Goal: Information Seeking & Learning: Get advice/opinions

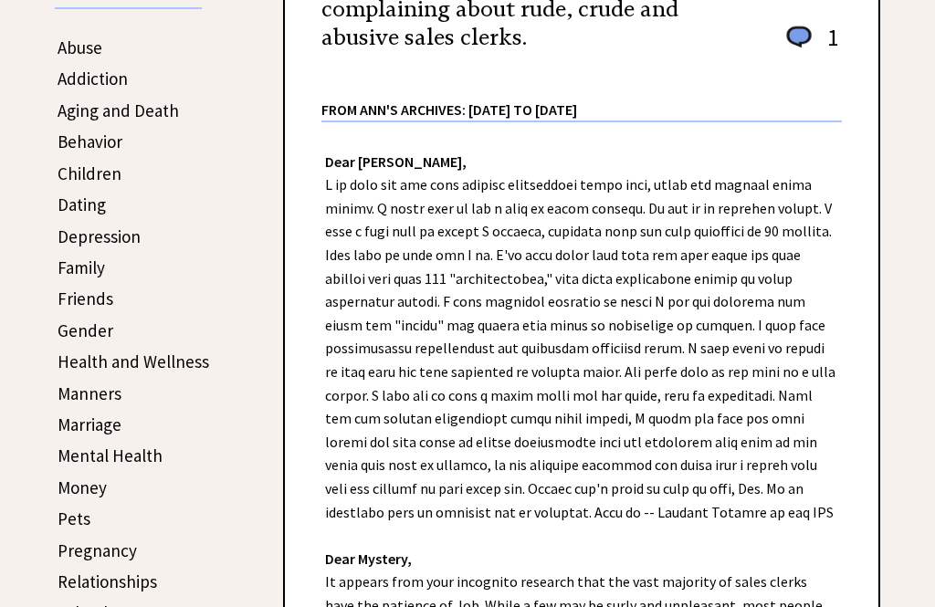
scroll to position [345, 0]
click at [73, 207] on link "Dating" at bounding box center [82, 206] width 48 height 22
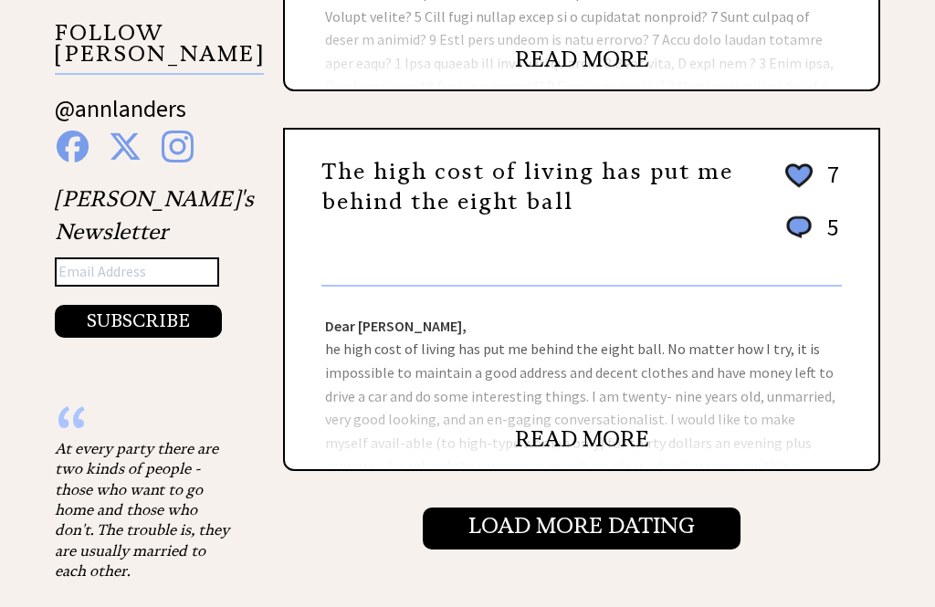
scroll to position [1758, 0]
click at [560, 453] on link "READ MORE" at bounding box center [582, 439] width 134 height 27
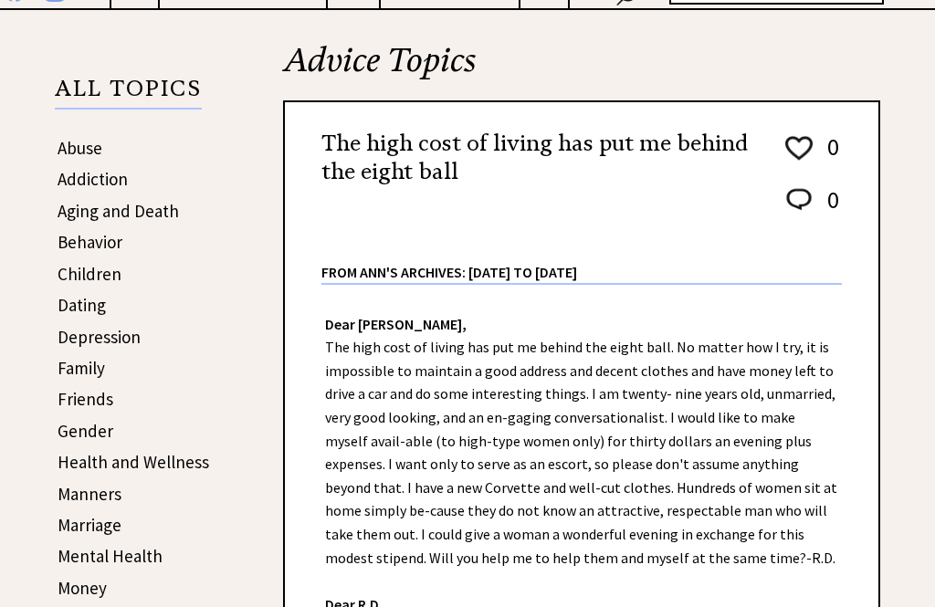
scroll to position [258, 0]
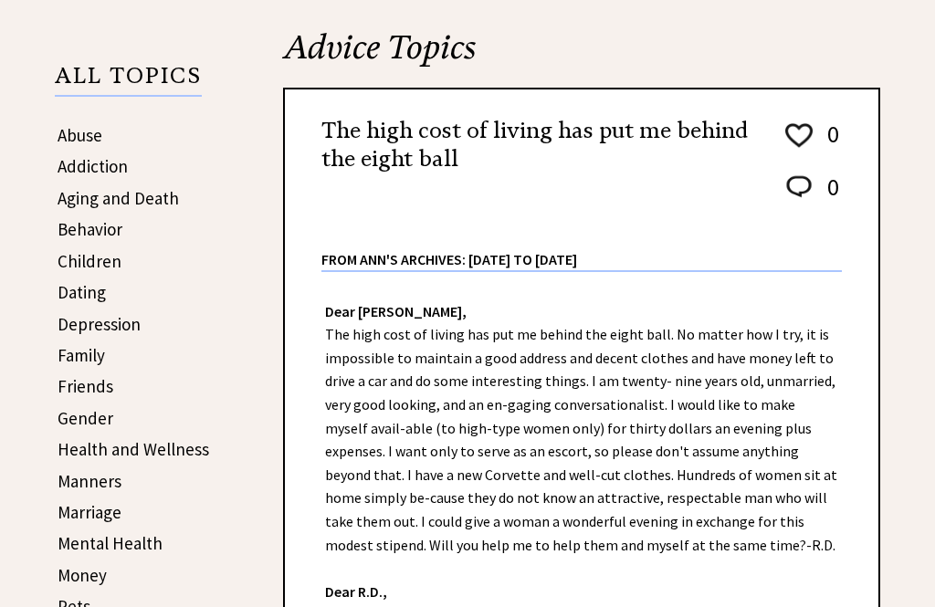
click at [73, 295] on link "Dating" at bounding box center [82, 292] width 48 height 22
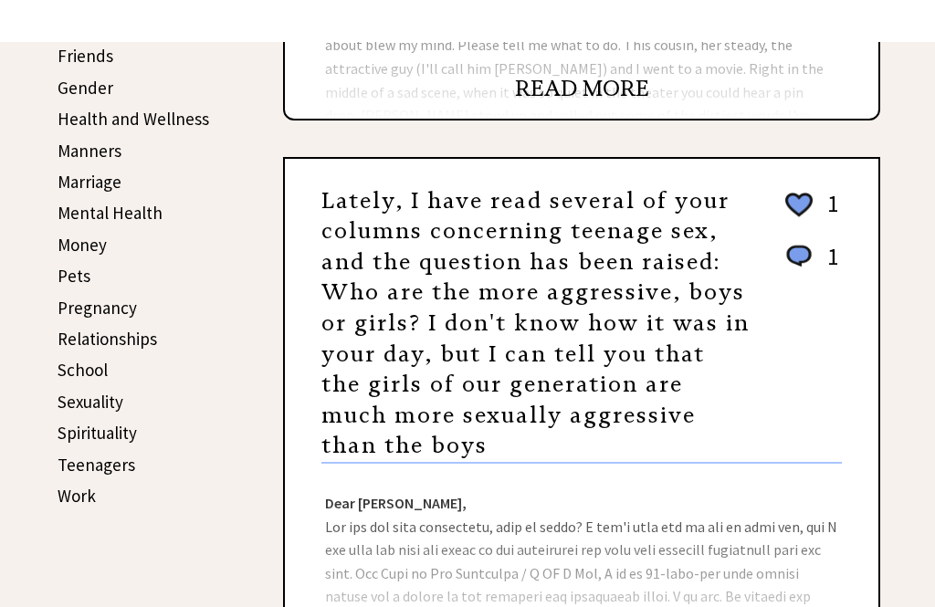
scroll to position [588, 0]
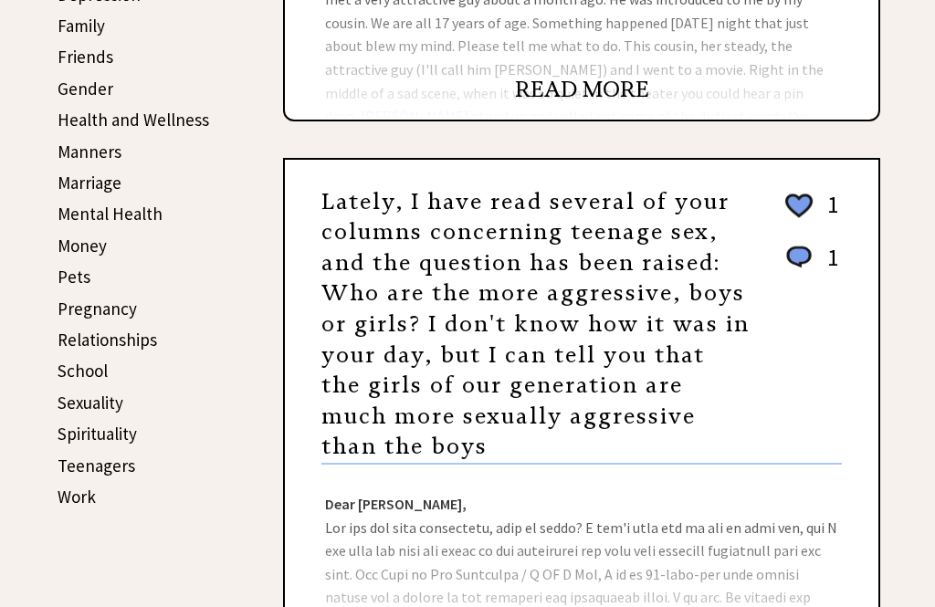
click at [82, 467] on link "Teenagers" at bounding box center [97, 466] width 78 height 22
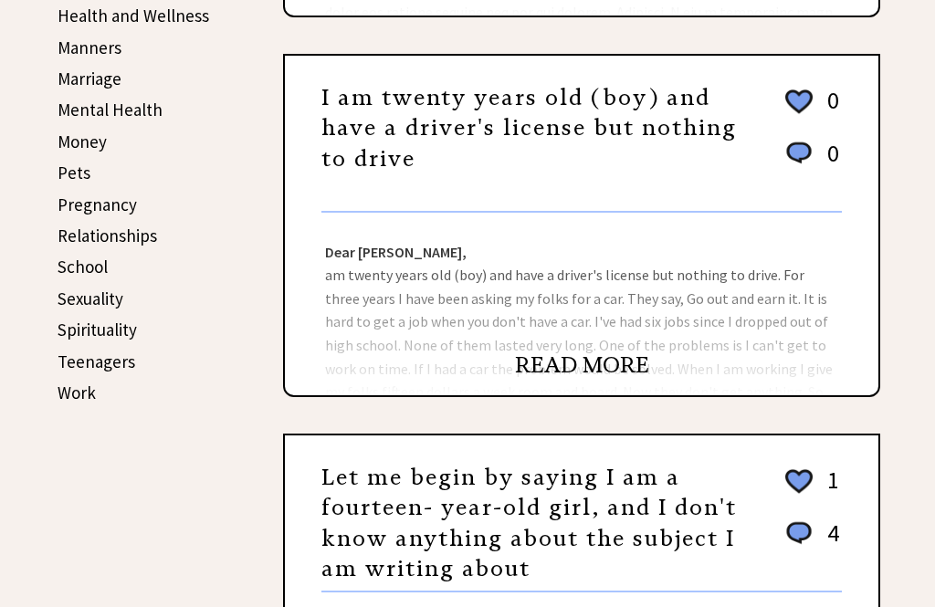
scroll to position [692, 0]
click at [76, 299] on link "Sexuality" at bounding box center [91, 299] width 66 height 22
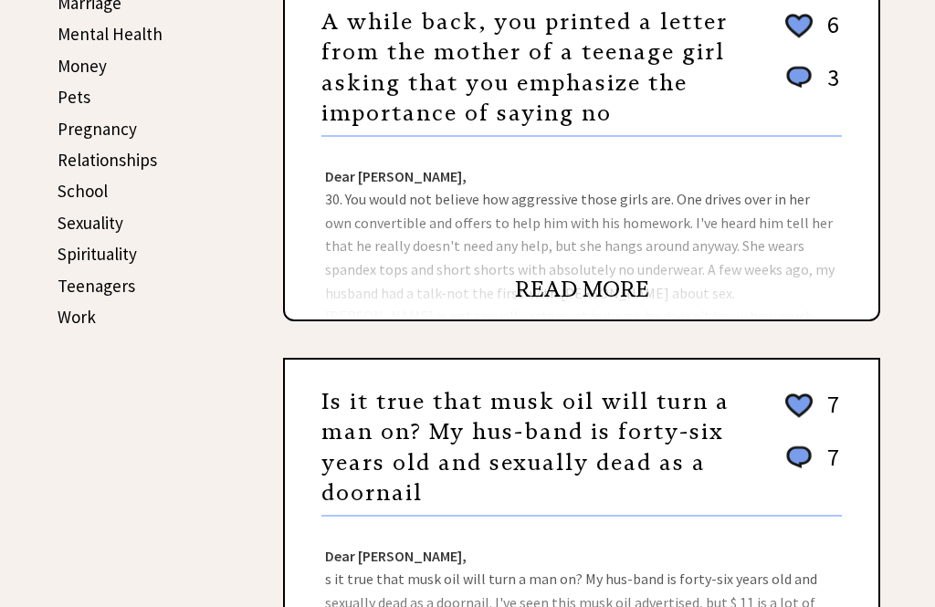
scroll to position [756, 0]
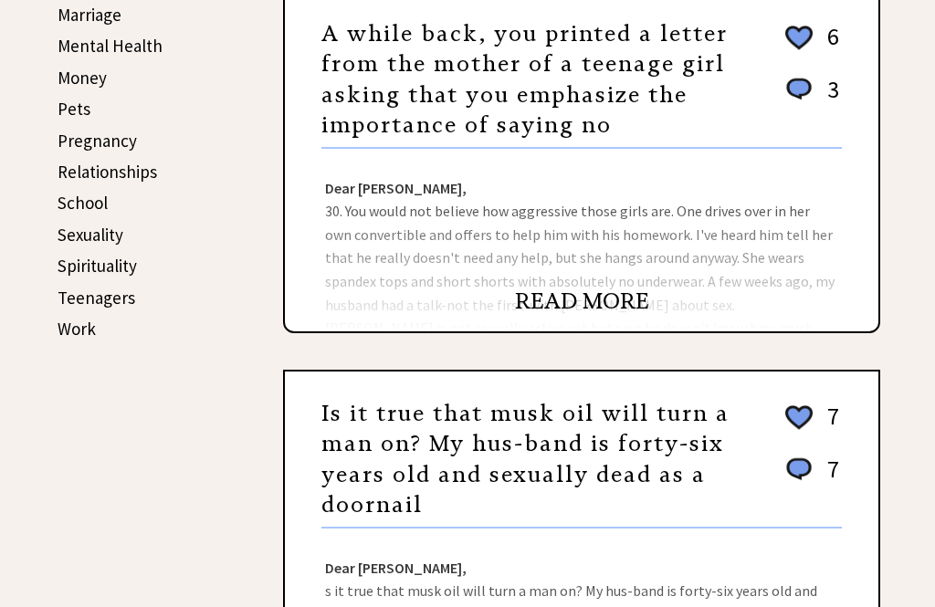
click at [77, 295] on link "Teenagers" at bounding box center [97, 298] width 78 height 22
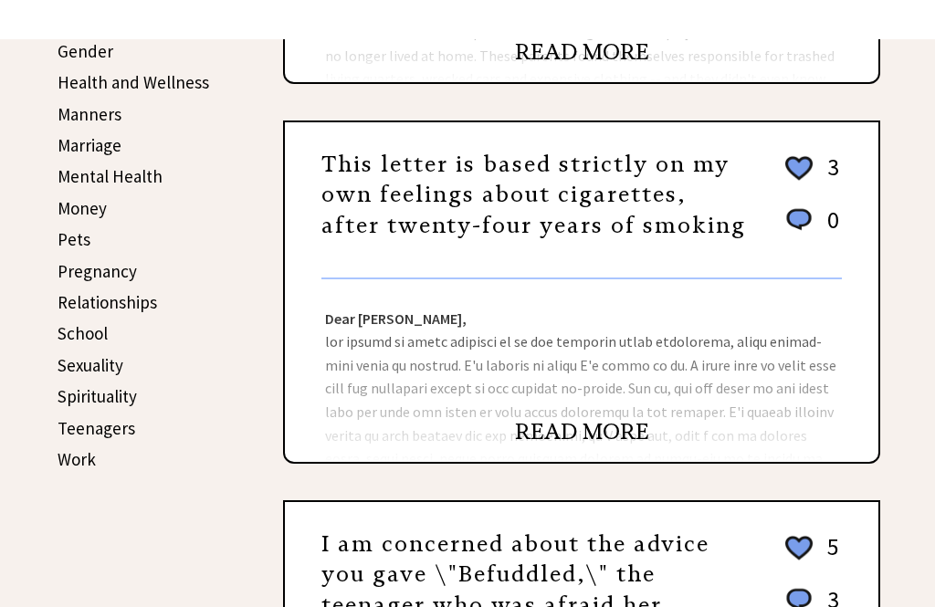
scroll to position [625, 0]
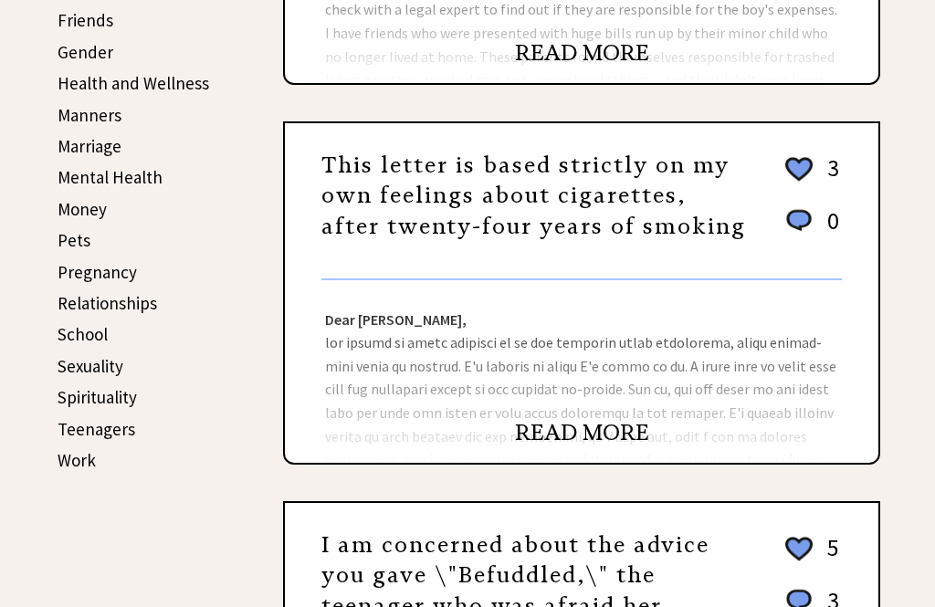
click at [79, 311] on link "Relationships" at bounding box center [108, 303] width 100 height 22
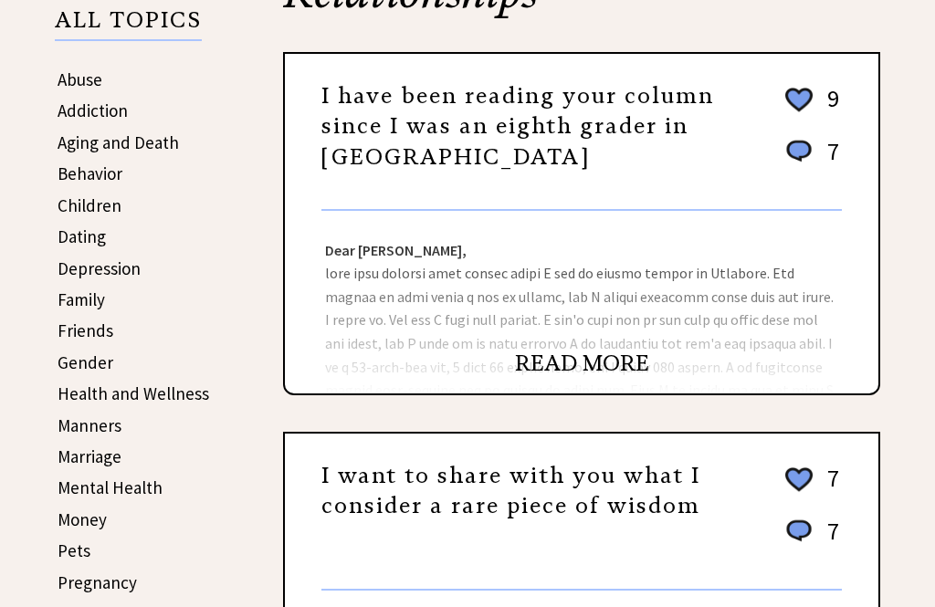
scroll to position [314, 0]
click at [547, 372] on link "READ MORE" at bounding box center [582, 363] width 134 height 27
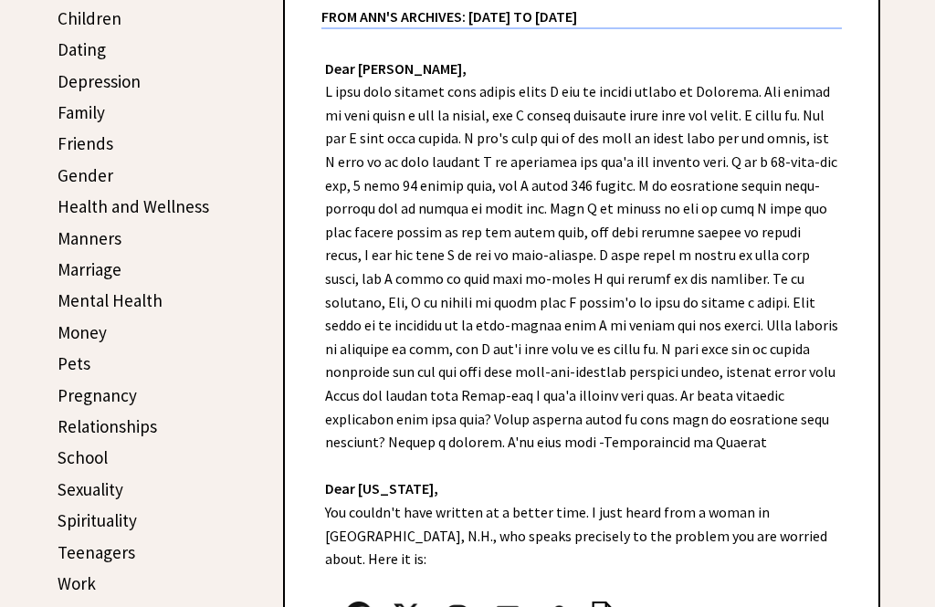
scroll to position [501, 0]
click at [90, 431] on link "Relationships" at bounding box center [108, 427] width 100 height 22
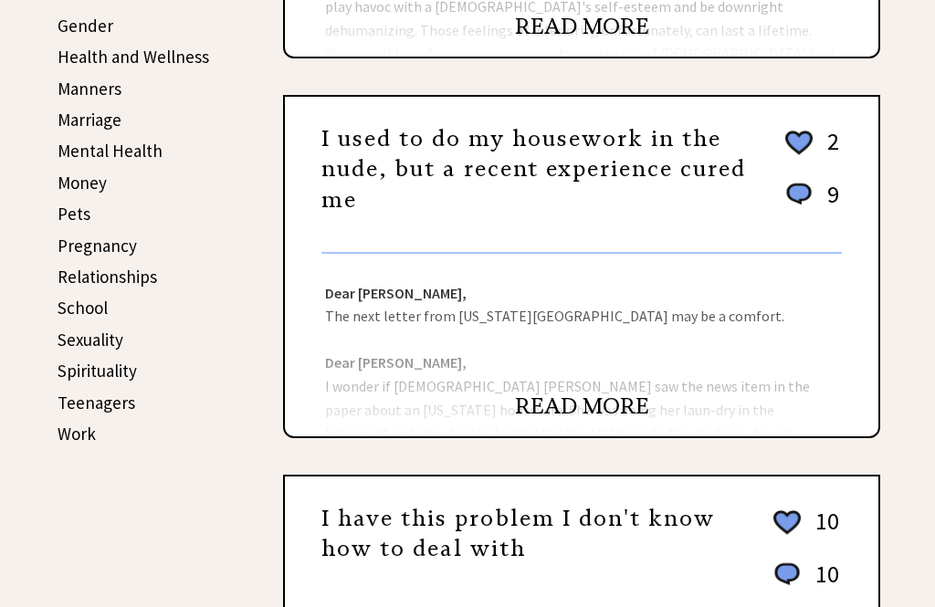
scroll to position [650, 0]
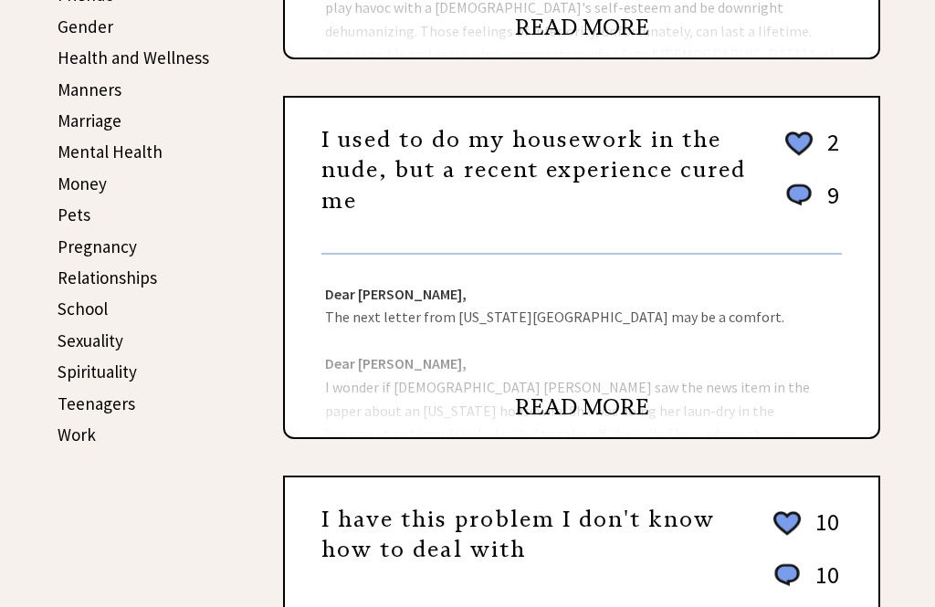
click at [556, 420] on link "READ MORE" at bounding box center [582, 407] width 134 height 27
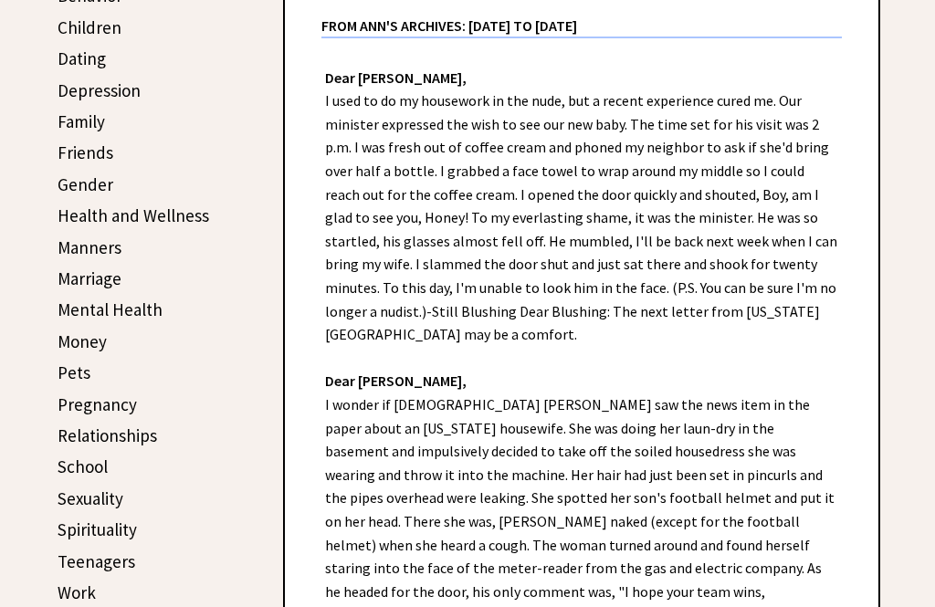
scroll to position [492, 0]
click at [90, 428] on link "Relationships" at bounding box center [108, 436] width 100 height 22
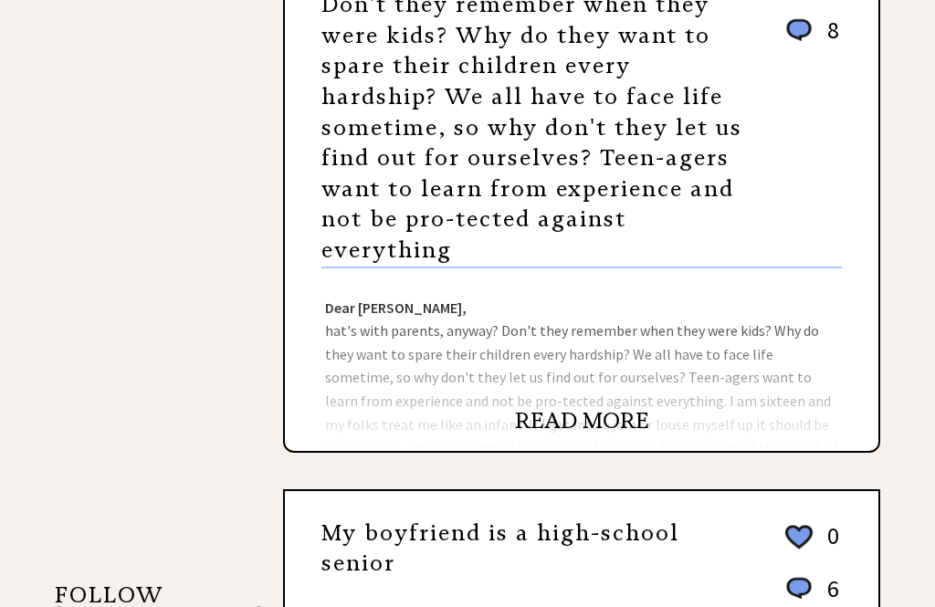
scroll to position [1195, 0]
click at [583, 430] on link "READ MORE" at bounding box center [582, 420] width 134 height 27
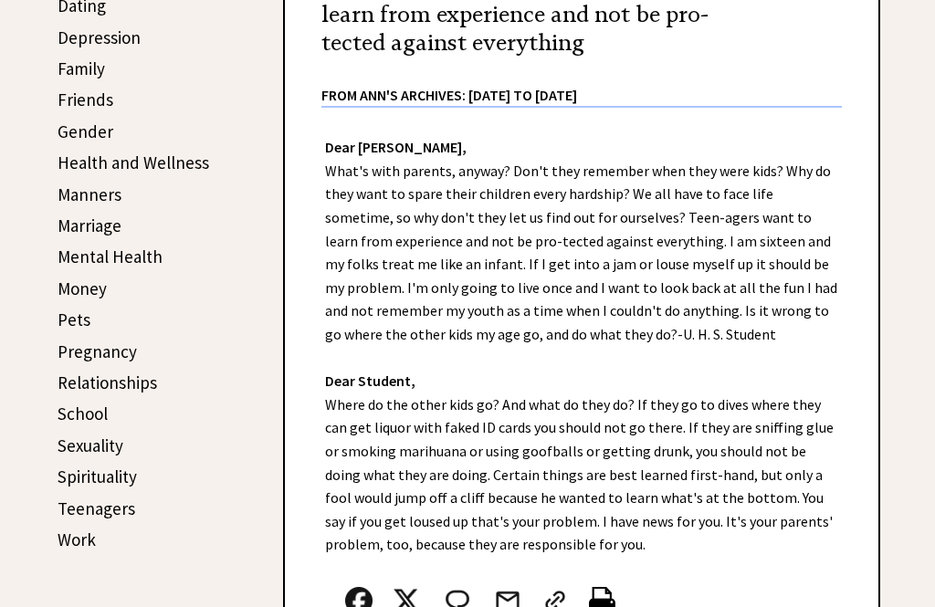
scroll to position [546, 0]
click at [93, 382] on link "Relationships" at bounding box center [108, 382] width 100 height 22
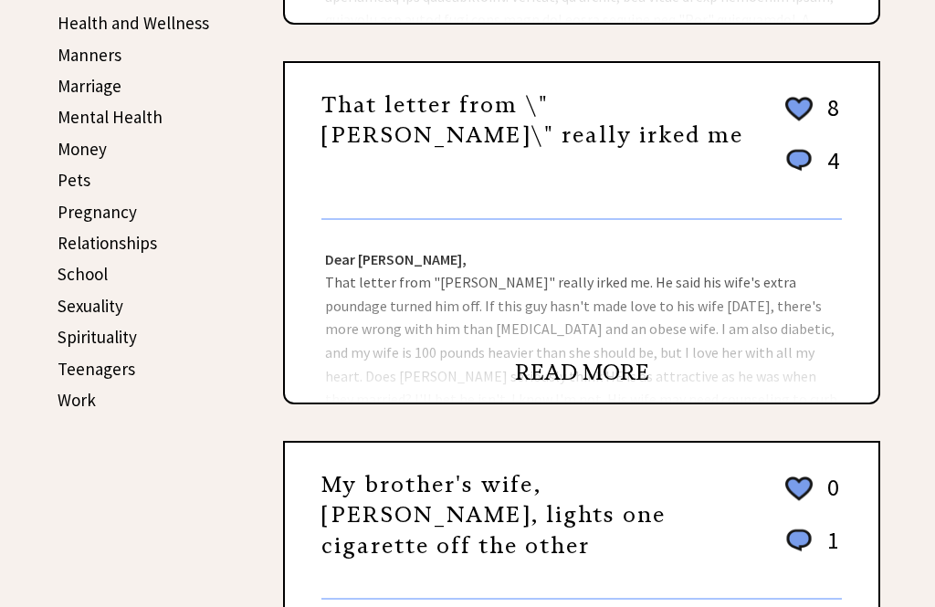
scroll to position [679, 0]
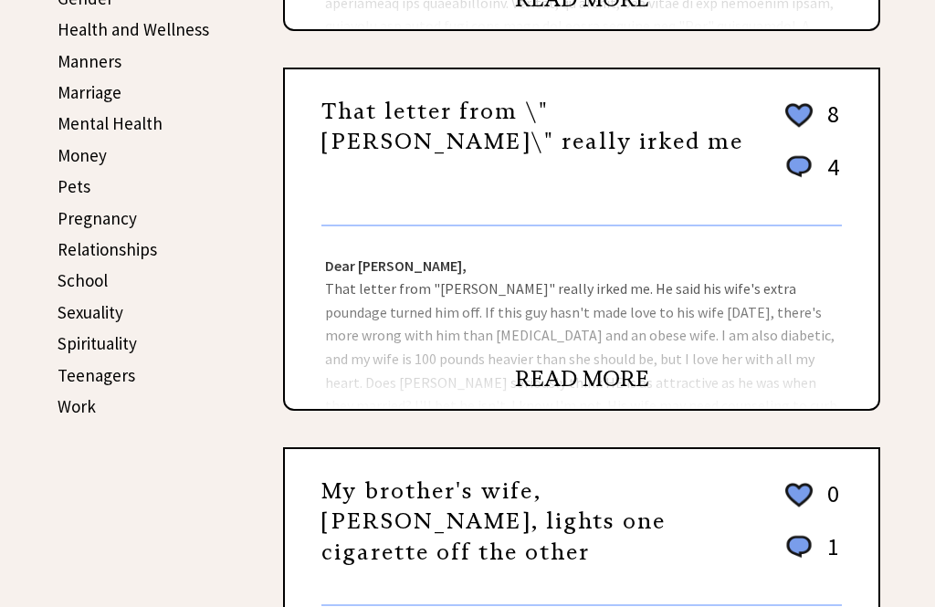
click at [70, 251] on link "Relationships" at bounding box center [108, 249] width 100 height 22
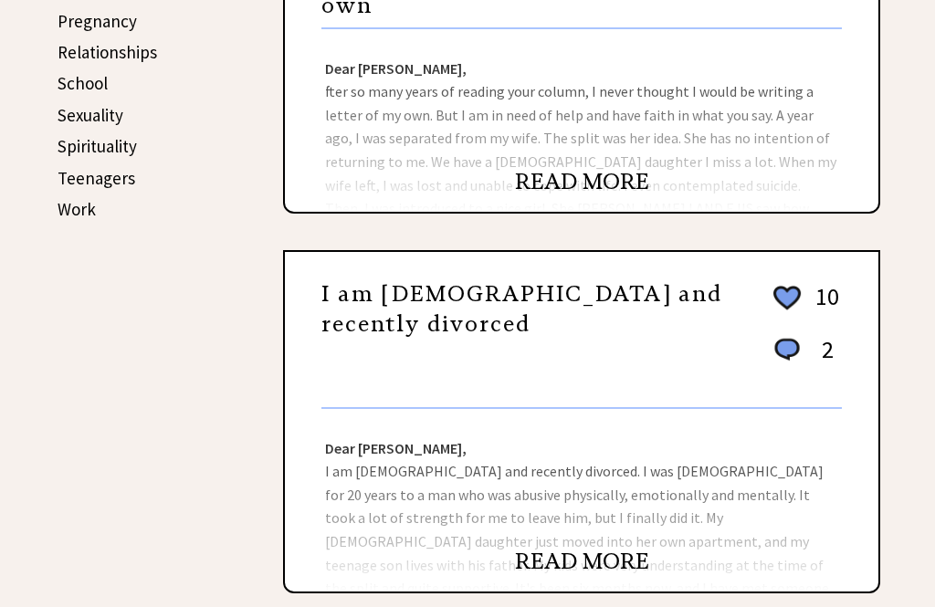
scroll to position [876, 0]
click at [562, 570] on link "READ MORE" at bounding box center [582, 561] width 134 height 27
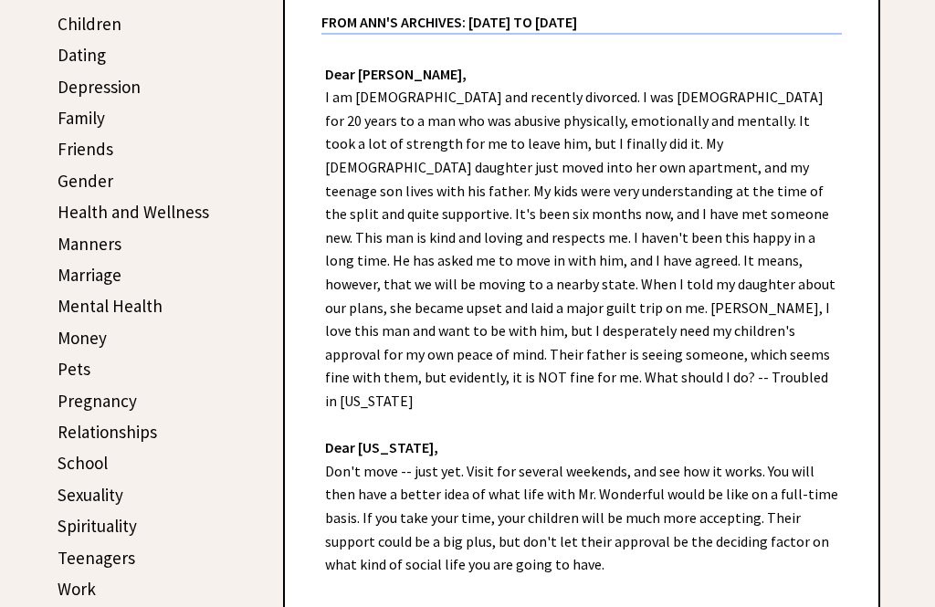
scroll to position [499, 0]
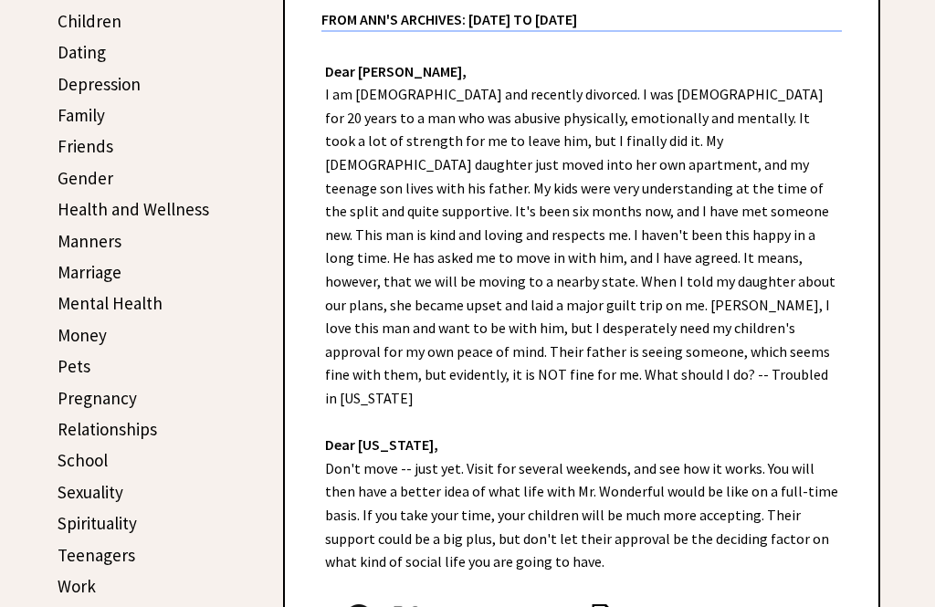
click at [90, 425] on link "Relationships" at bounding box center [108, 429] width 100 height 22
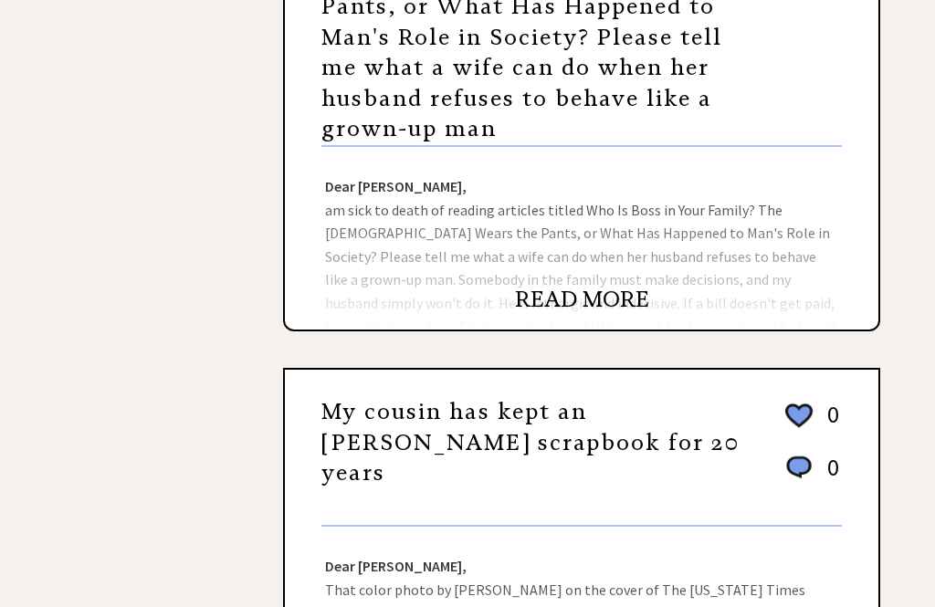
scroll to position [1280, 0]
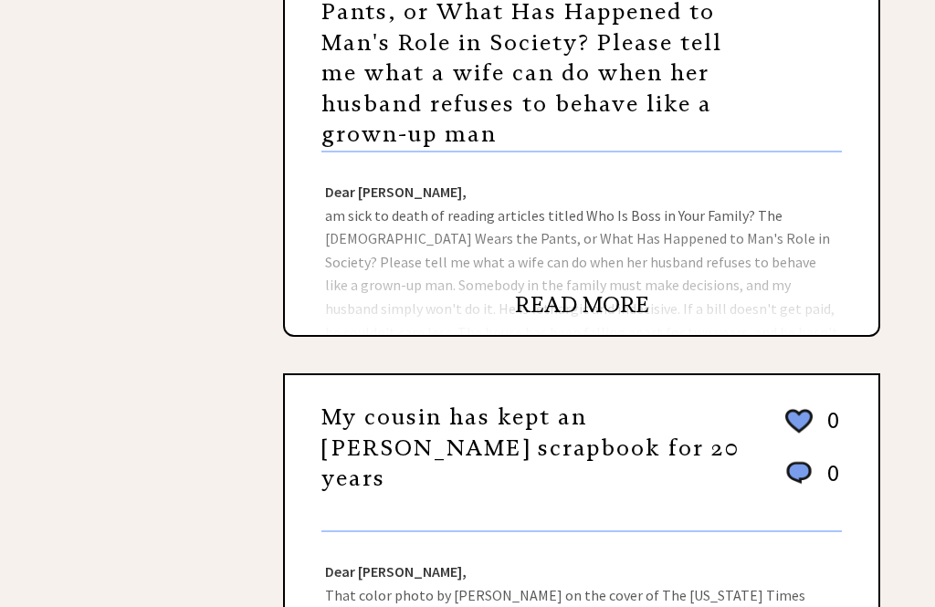
click at [572, 291] on link "READ MORE" at bounding box center [582, 304] width 134 height 27
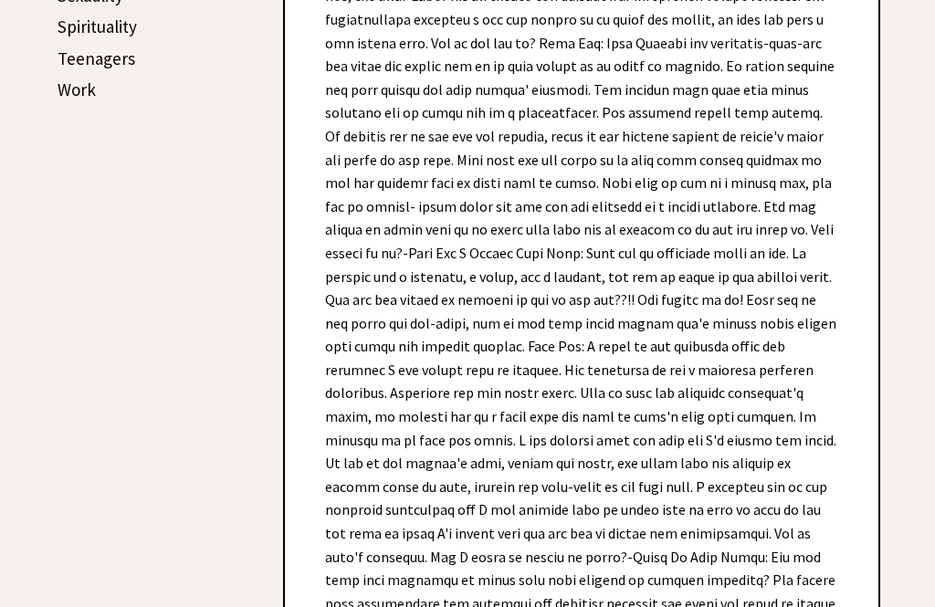
scroll to position [992, 0]
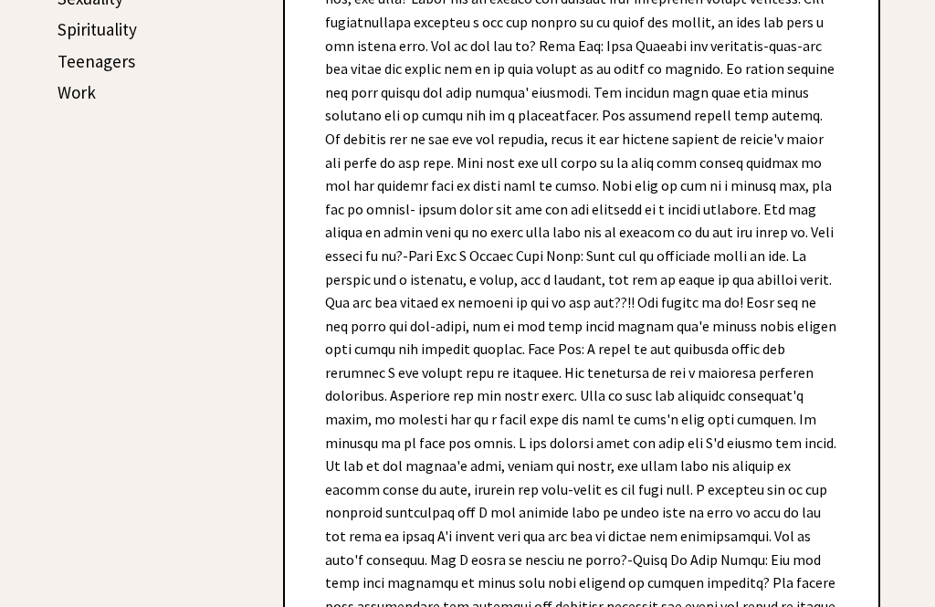
click at [352, 452] on div "Dear Ann Landers, I am sick to death of reading articles titled Who Is Boss in …" at bounding box center [582, 230] width 594 height 1195
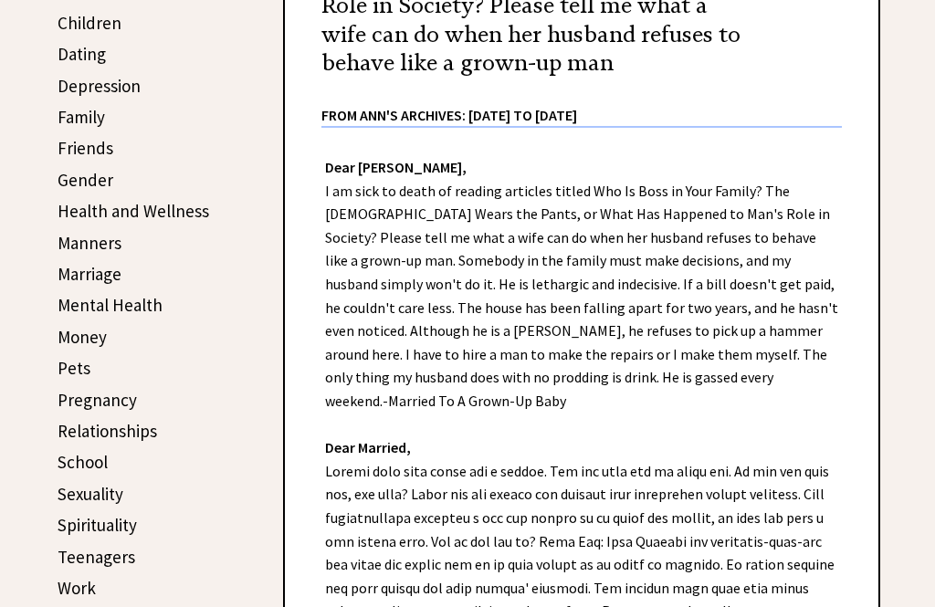
scroll to position [497, 0]
click at [91, 434] on link "Relationships" at bounding box center [108, 431] width 100 height 22
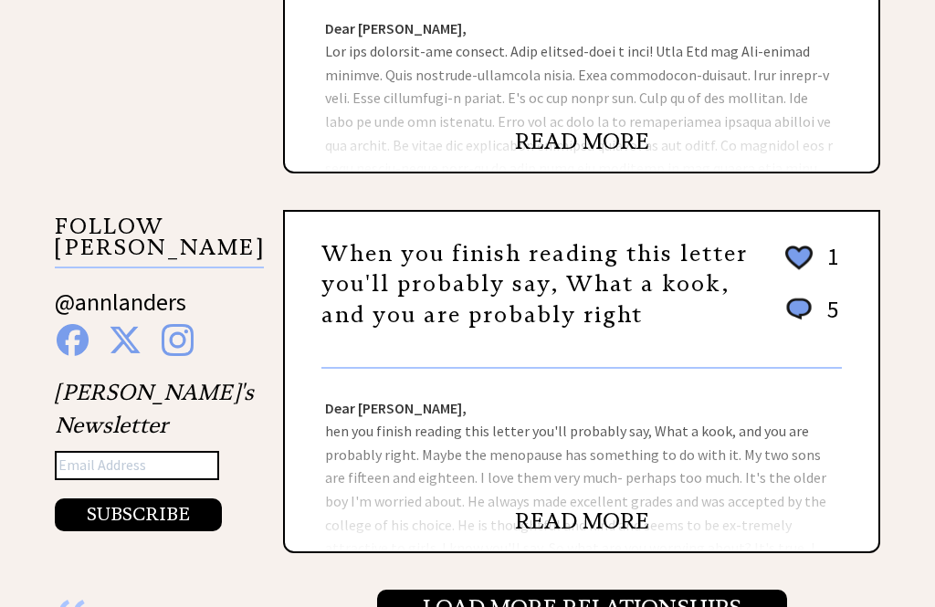
scroll to position [1706, 0]
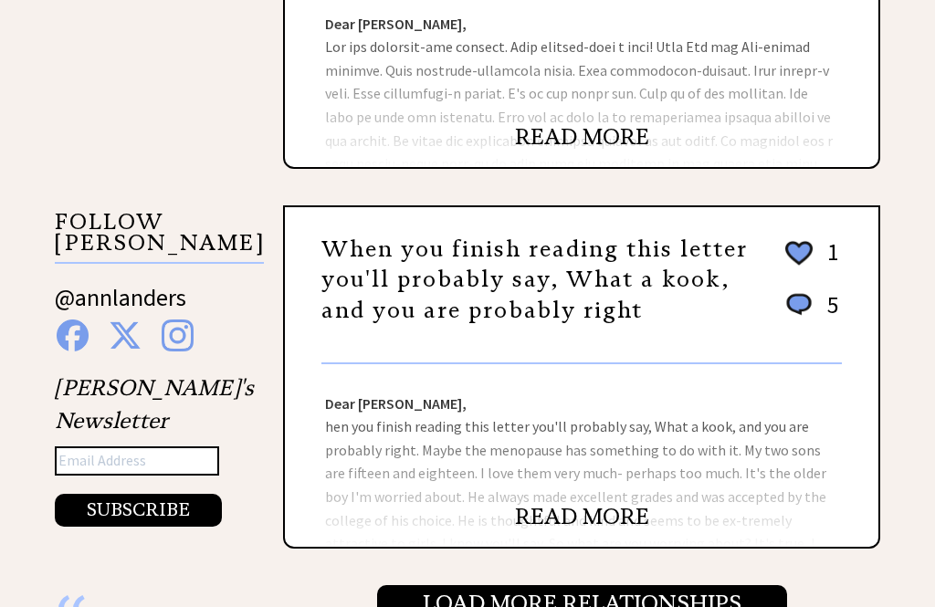
click at [551, 505] on link "READ MORE" at bounding box center [582, 516] width 134 height 27
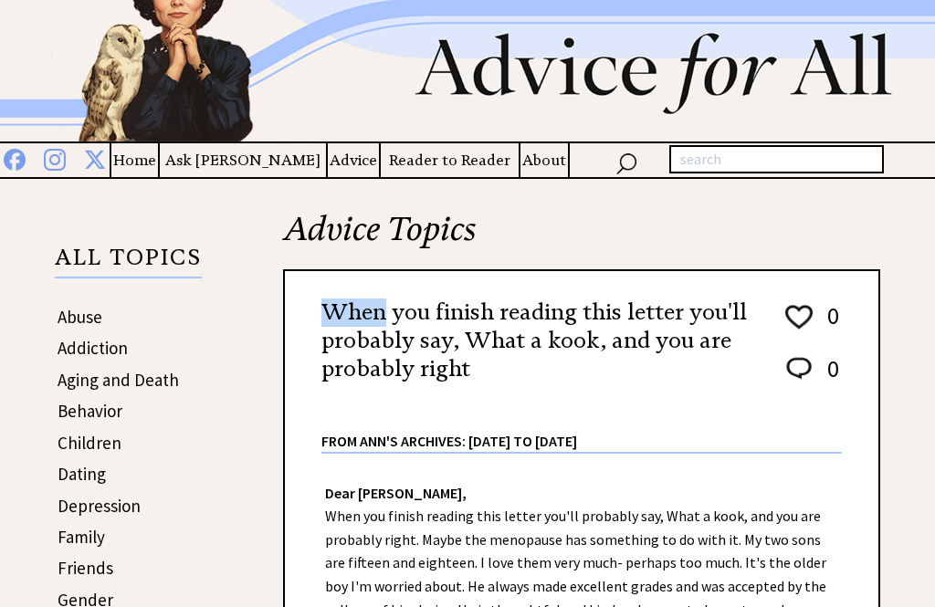
scroll to position [80, 0]
